Goal: Transaction & Acquisition: Download file/media

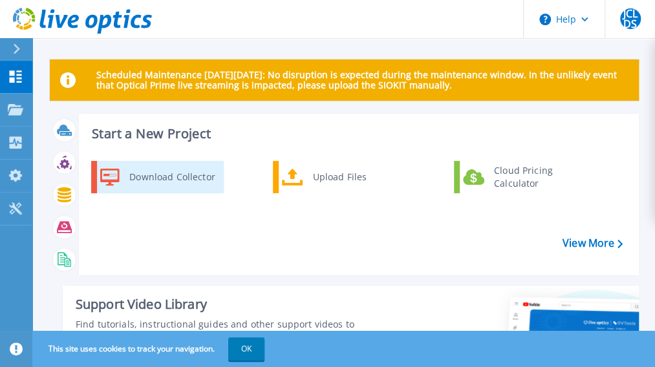
click at [165, 173] on div "Download Collector" at bounding box center [172, 177] width 98 height 26
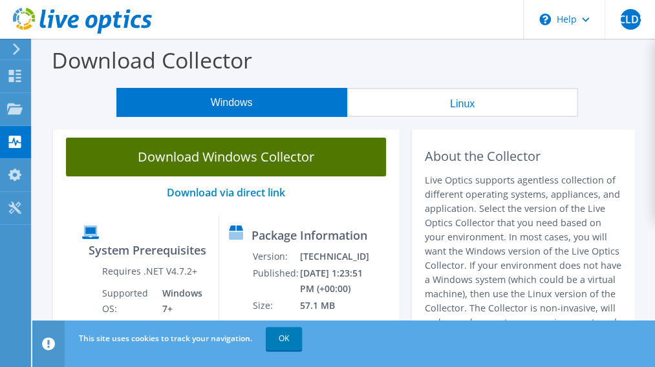
click at [209, 151] on link "Download Windows Collector" at bounding box center [226, 157] width 320 height 39
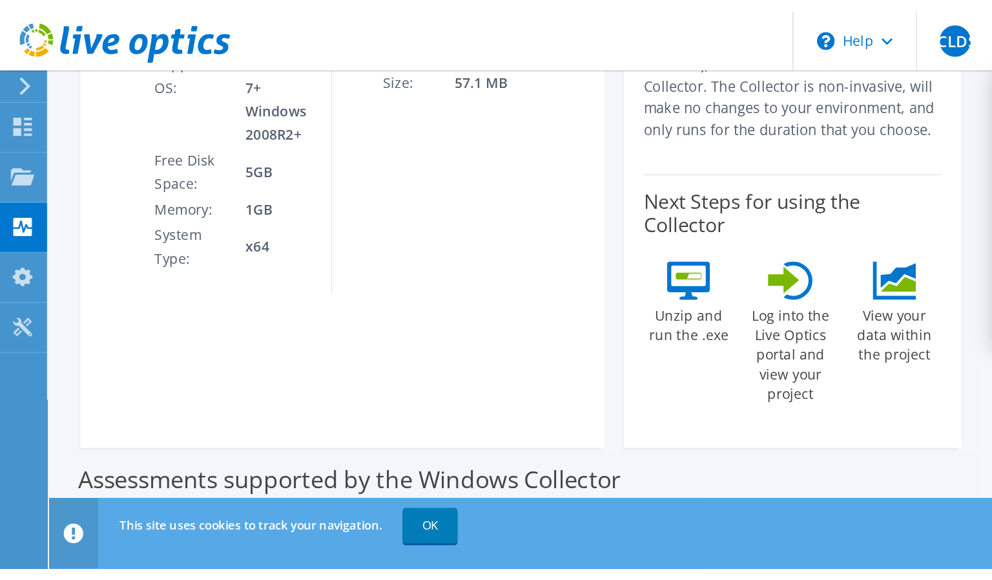
scroll to position [323, 0]
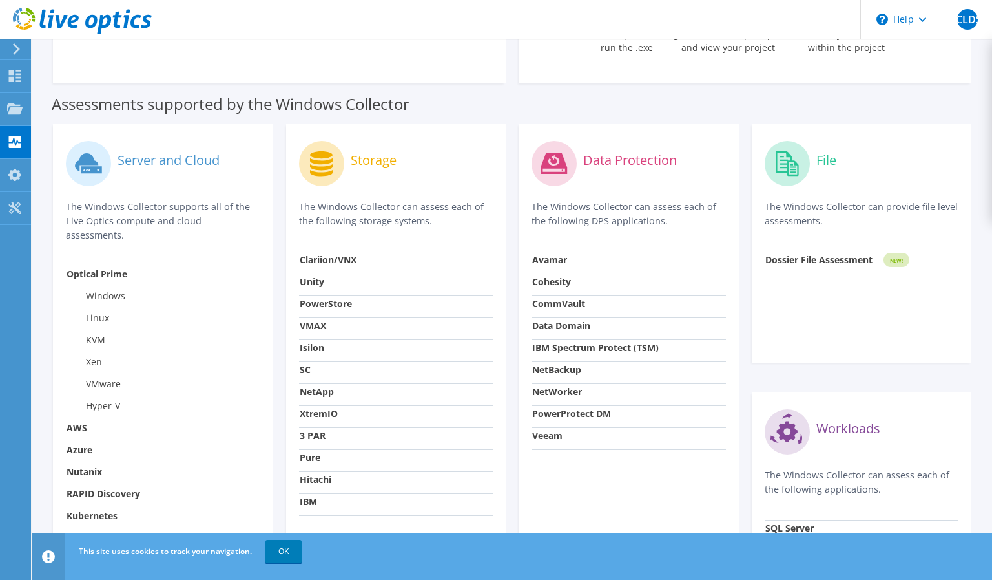
click at [654, 366] on div "This site uses cookies to track your navigation. OK" at bounding box center [536, 551] width 921 height 36
